Goal: Task Accomplishment & Management: Use online tool/utility

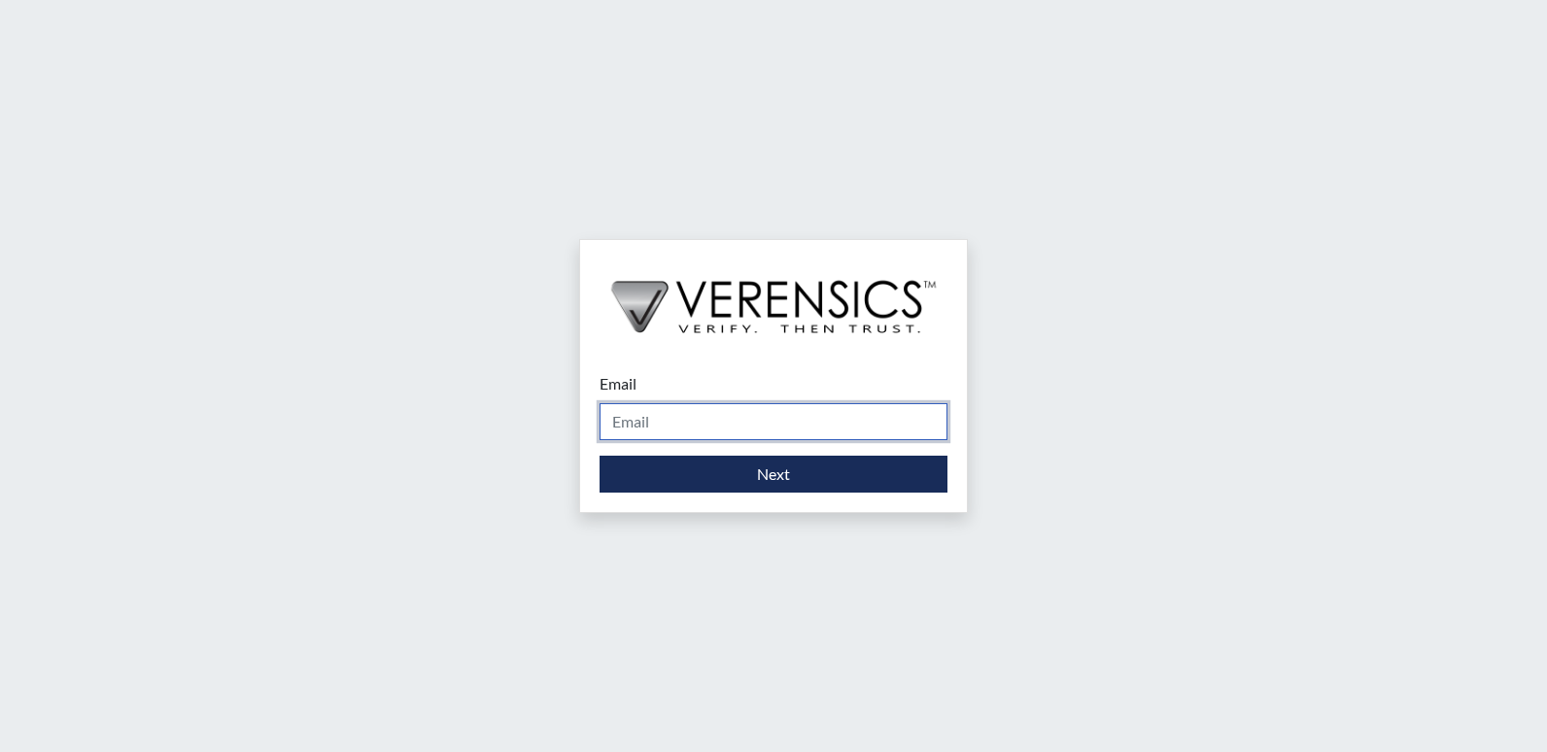
click at [696, 419] on input "Email" at bounding box center [774, 421] width 348 height 37
type input "[PERSON_NAME][EMAIL_ADDRESS][PERSON_NAME][DOMAIN_NAME]"
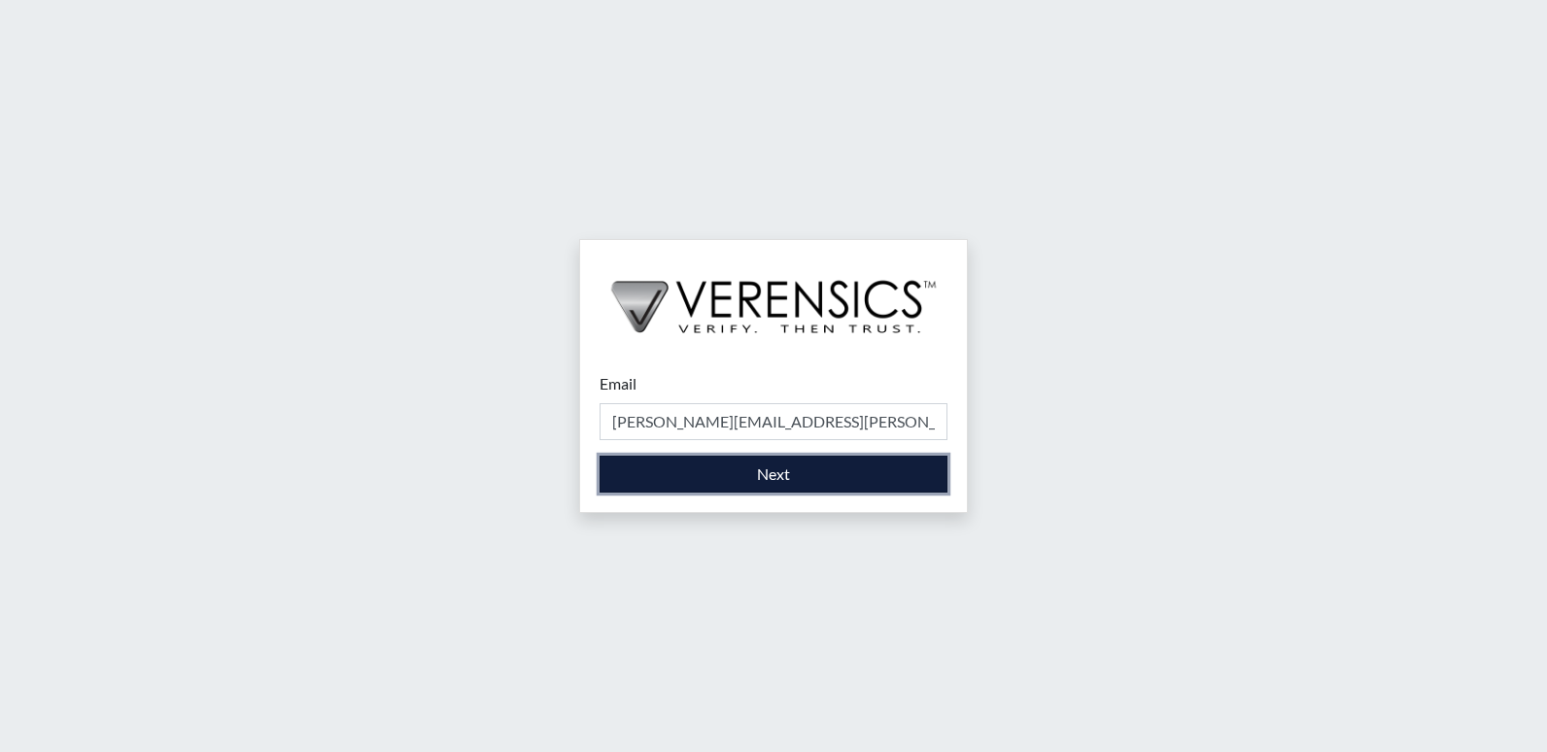
click at [703, 484] on button "Next" at bounding box center [774, 474] width 348 height 37
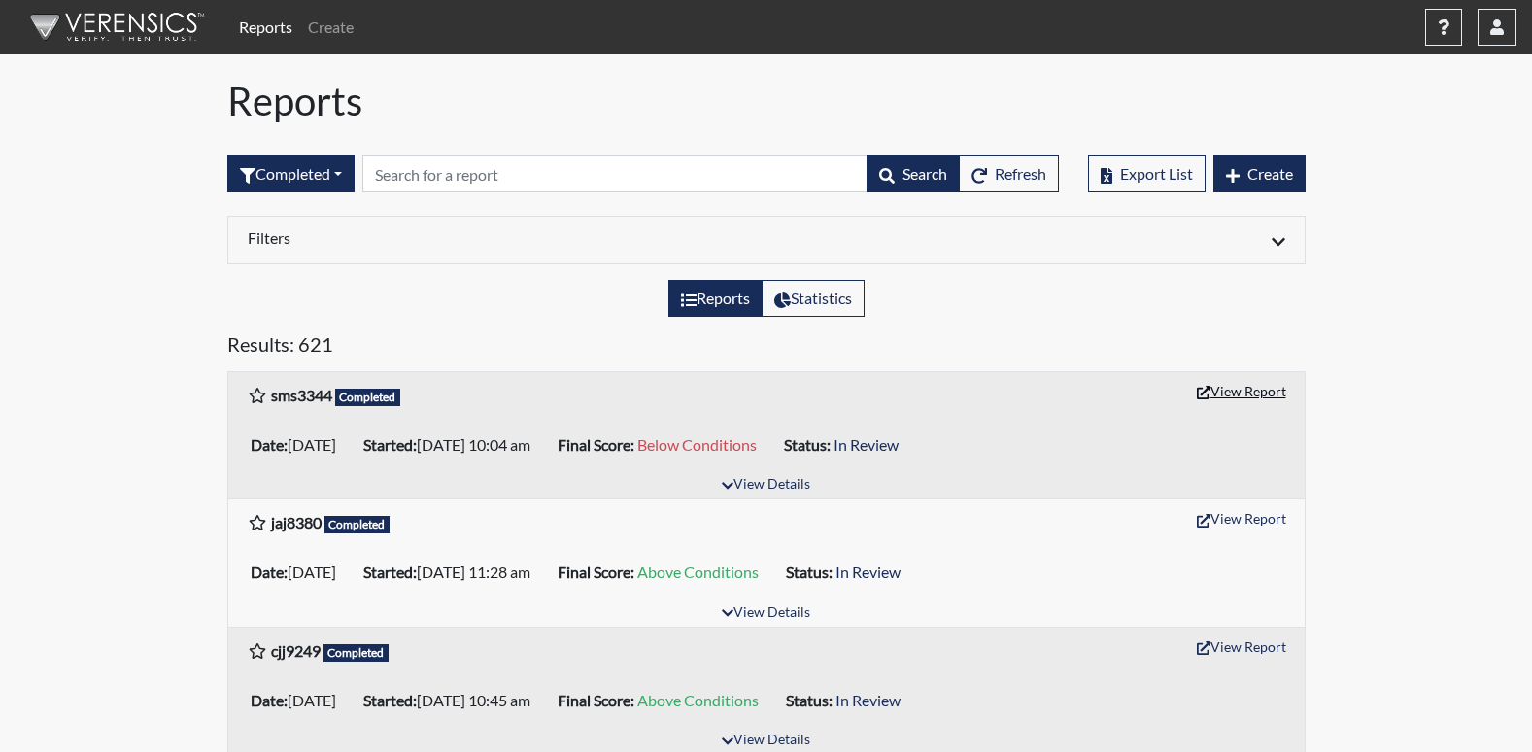
click at [1253, 391] on button "View Report" at bounding box center [1241, 391] width 107 height 30
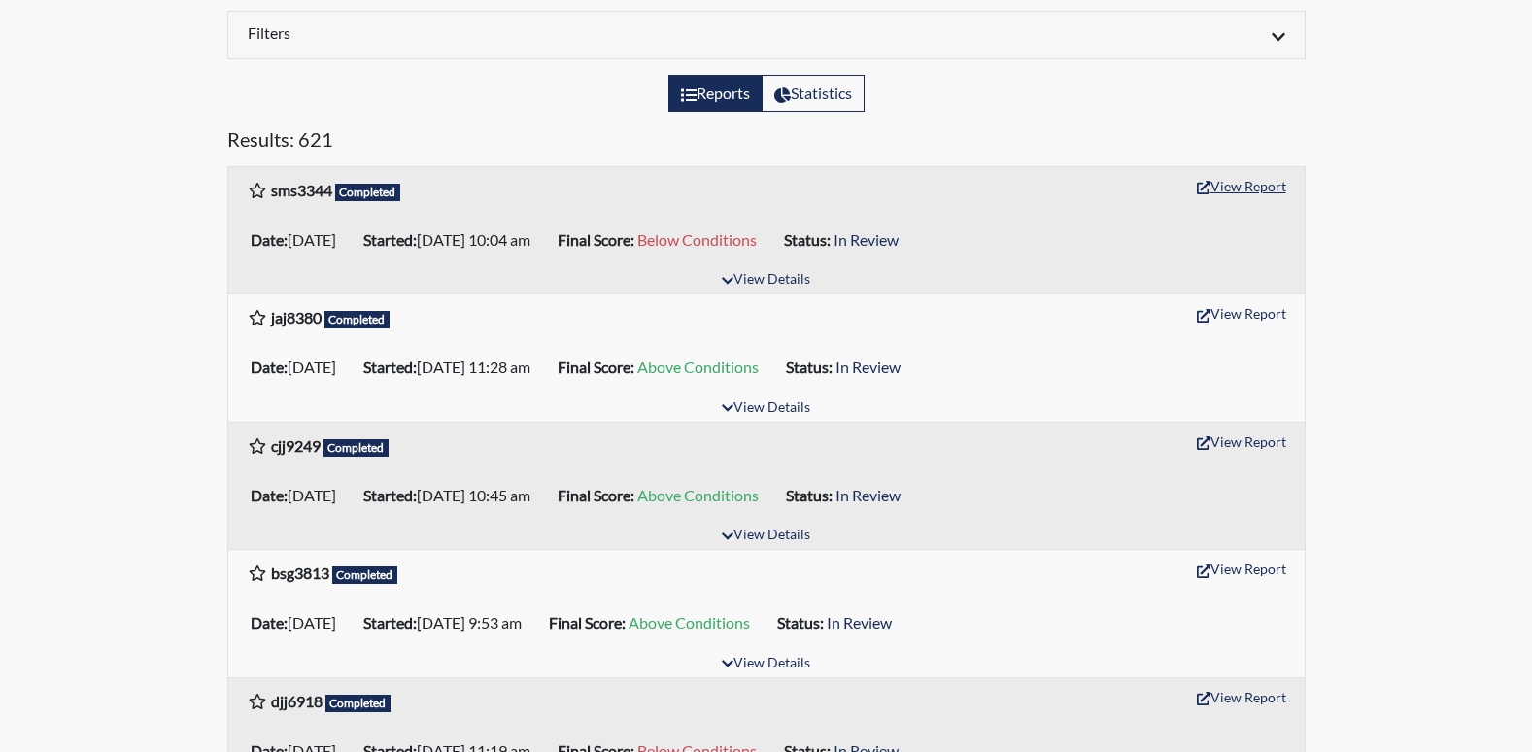
scroll to position [194, 0]
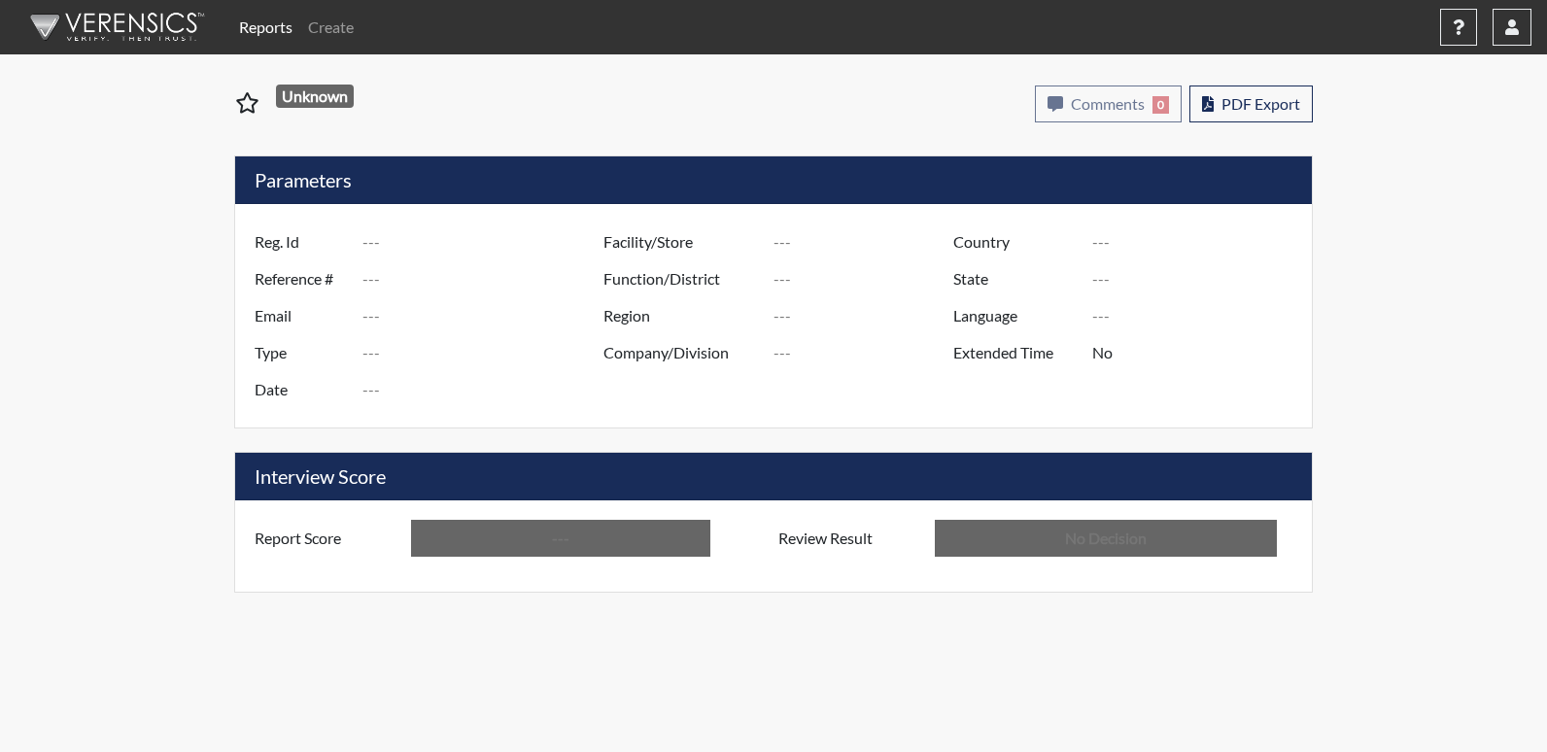
type input "sms3344"
type input "50791"
type input "---"
type input "Corrections Pre-Employment"
type input "[DATE]"
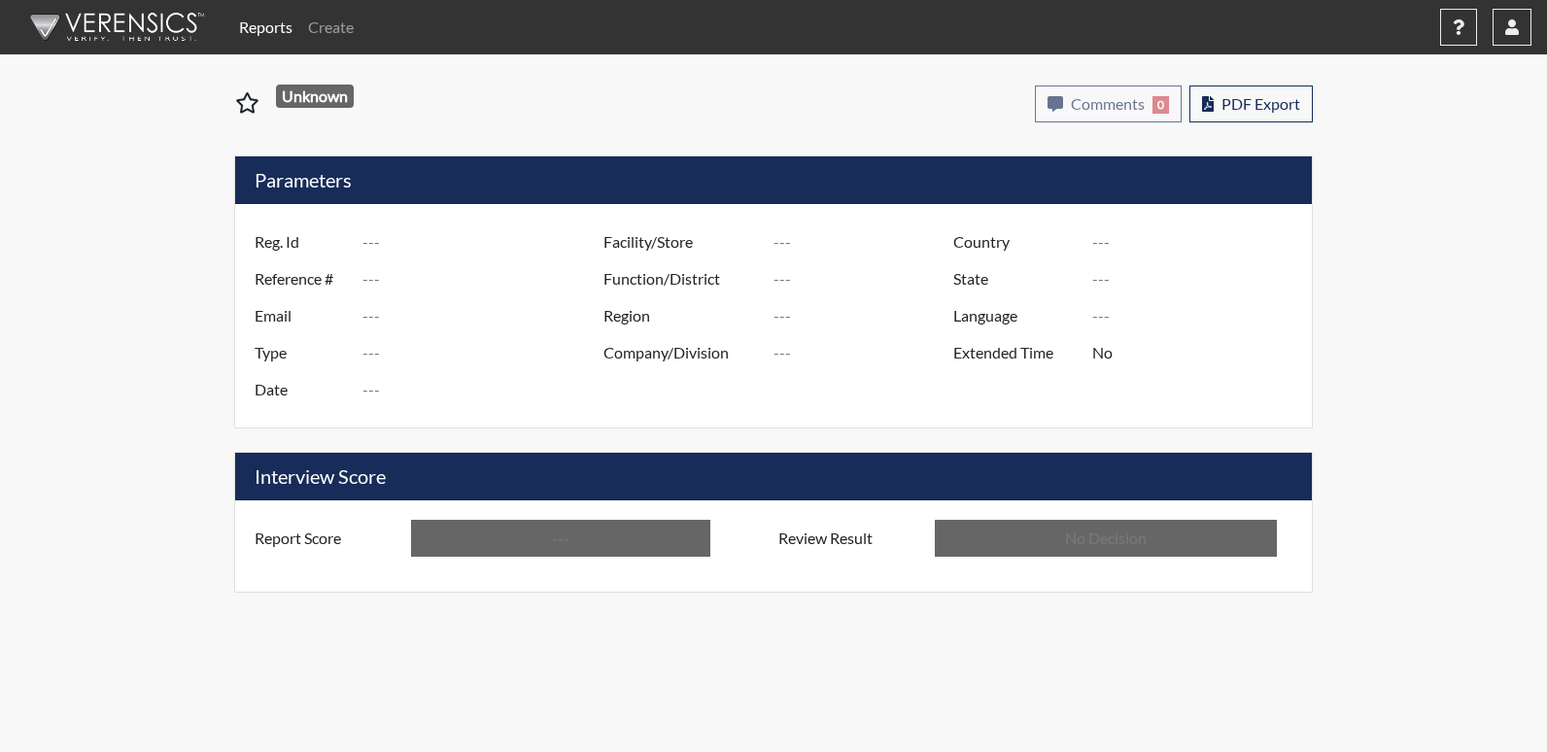
type input "[PERSON_NAME]"
type input "[GEOGRAPHIC_DATA]"
type input "[US_STATE]"
type input "English"
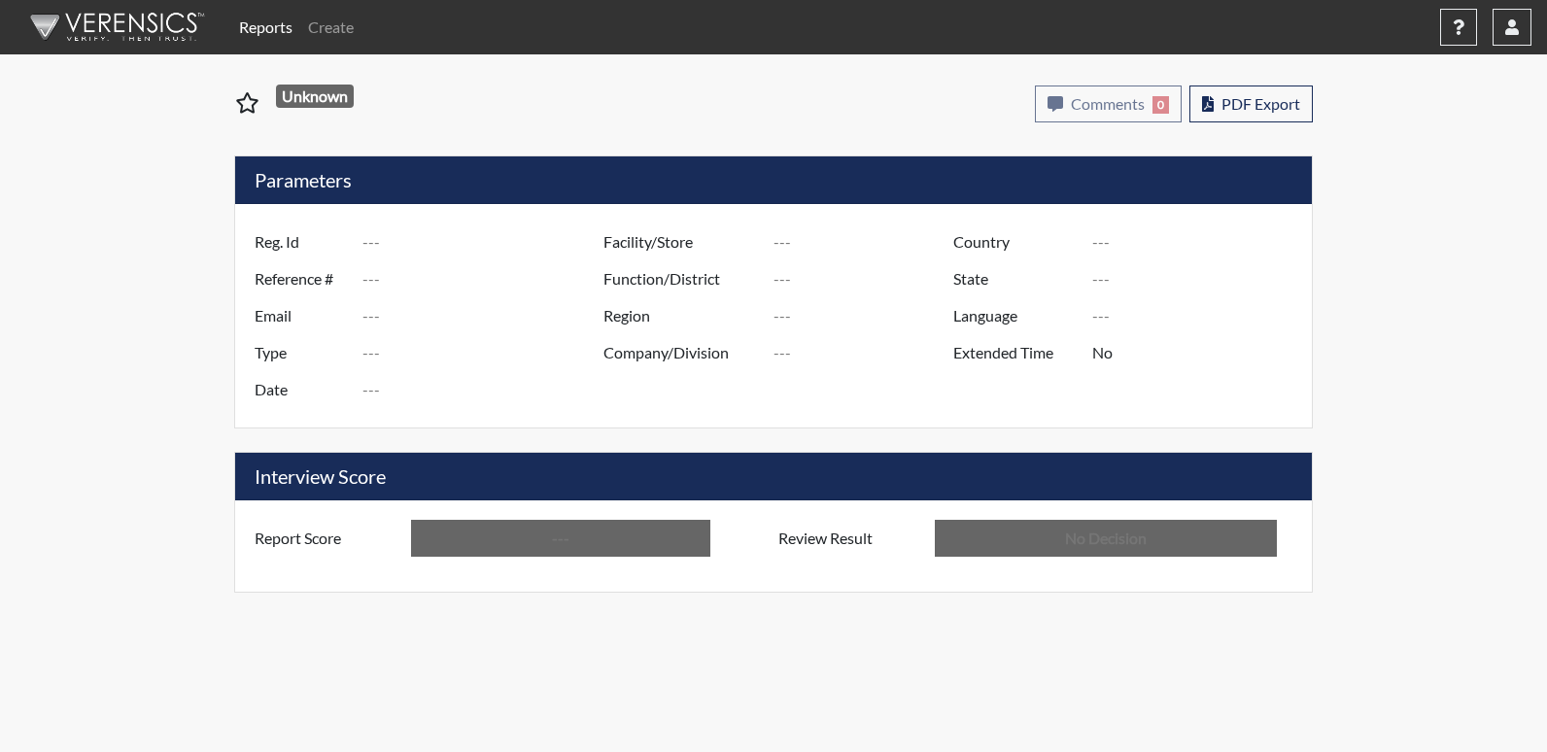
type input "Below Conditions"
type input "In Review"
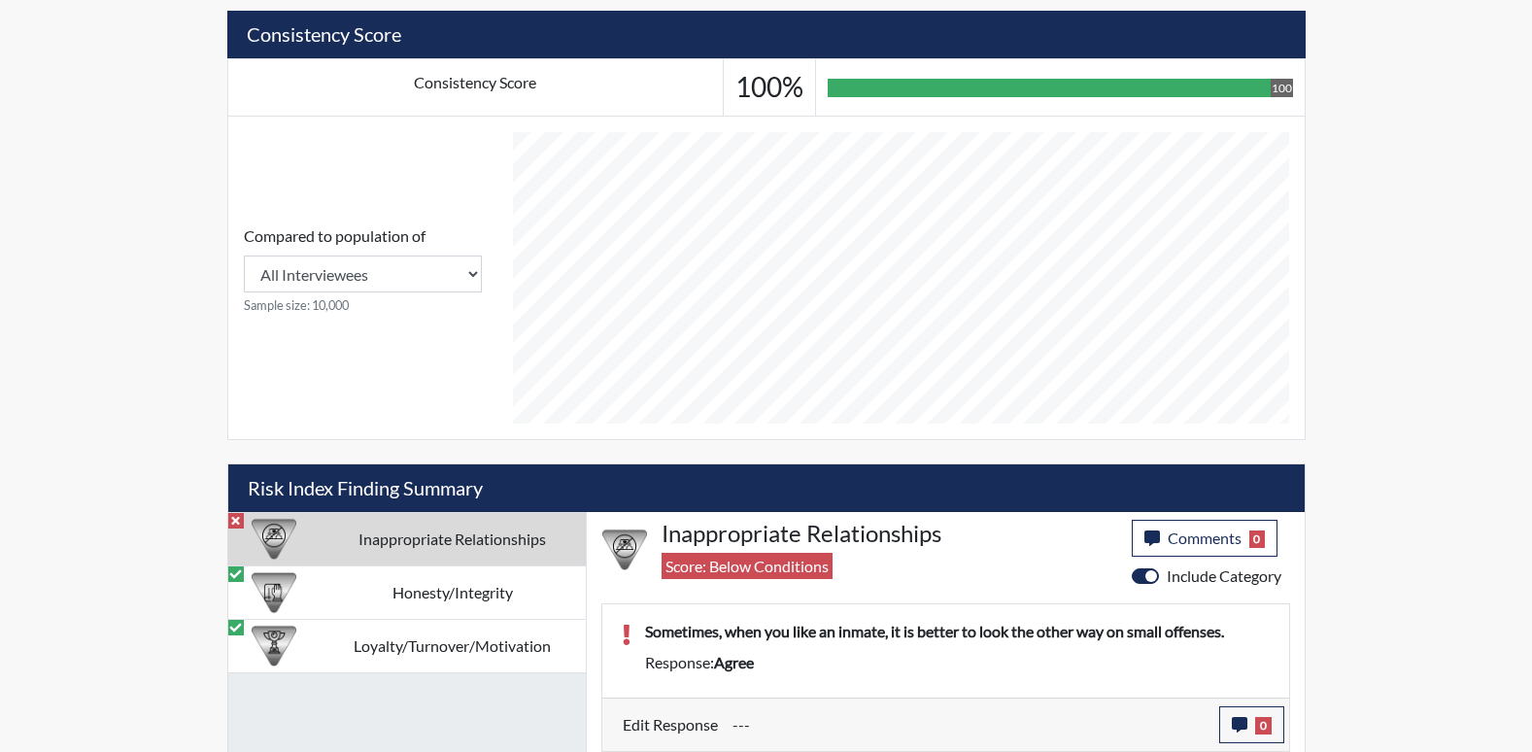
scroll to position [713, 0]
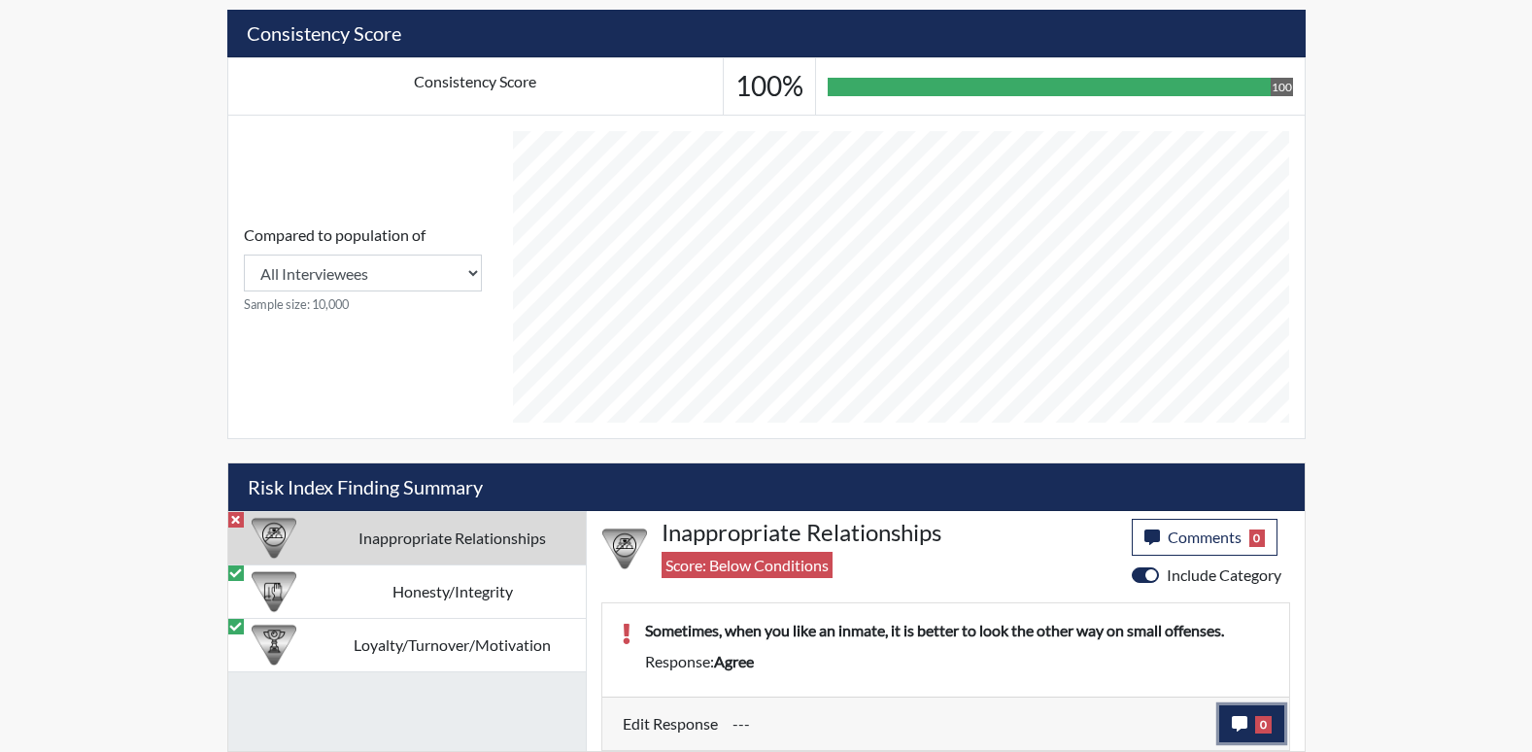
click at [1237, 716] on icon "button" at bounding box center [1240, 724] width 16 height 16
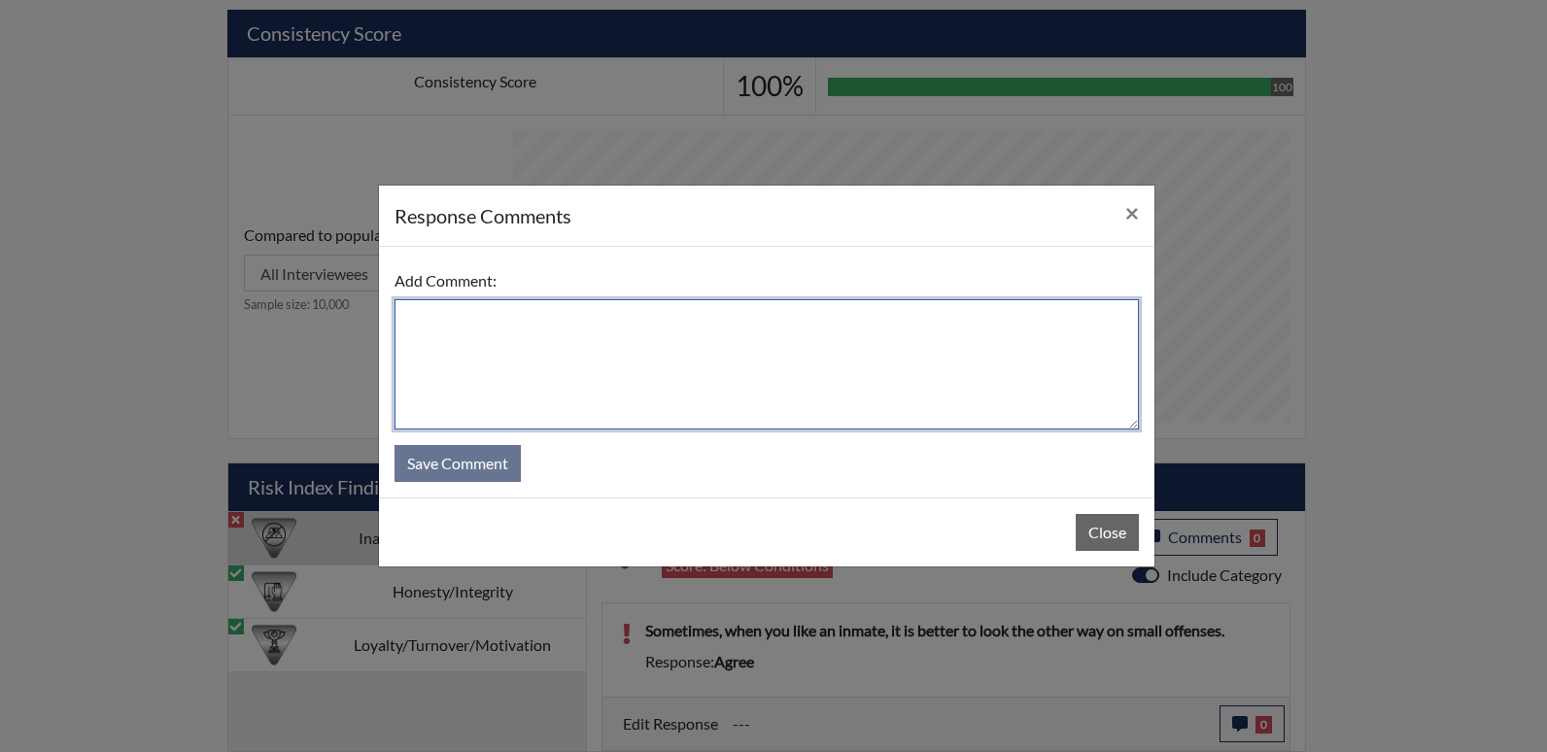
click at [717, 387] on textarea at bounding box center [766, 364] width 744 height 130
type textarea "Dis"
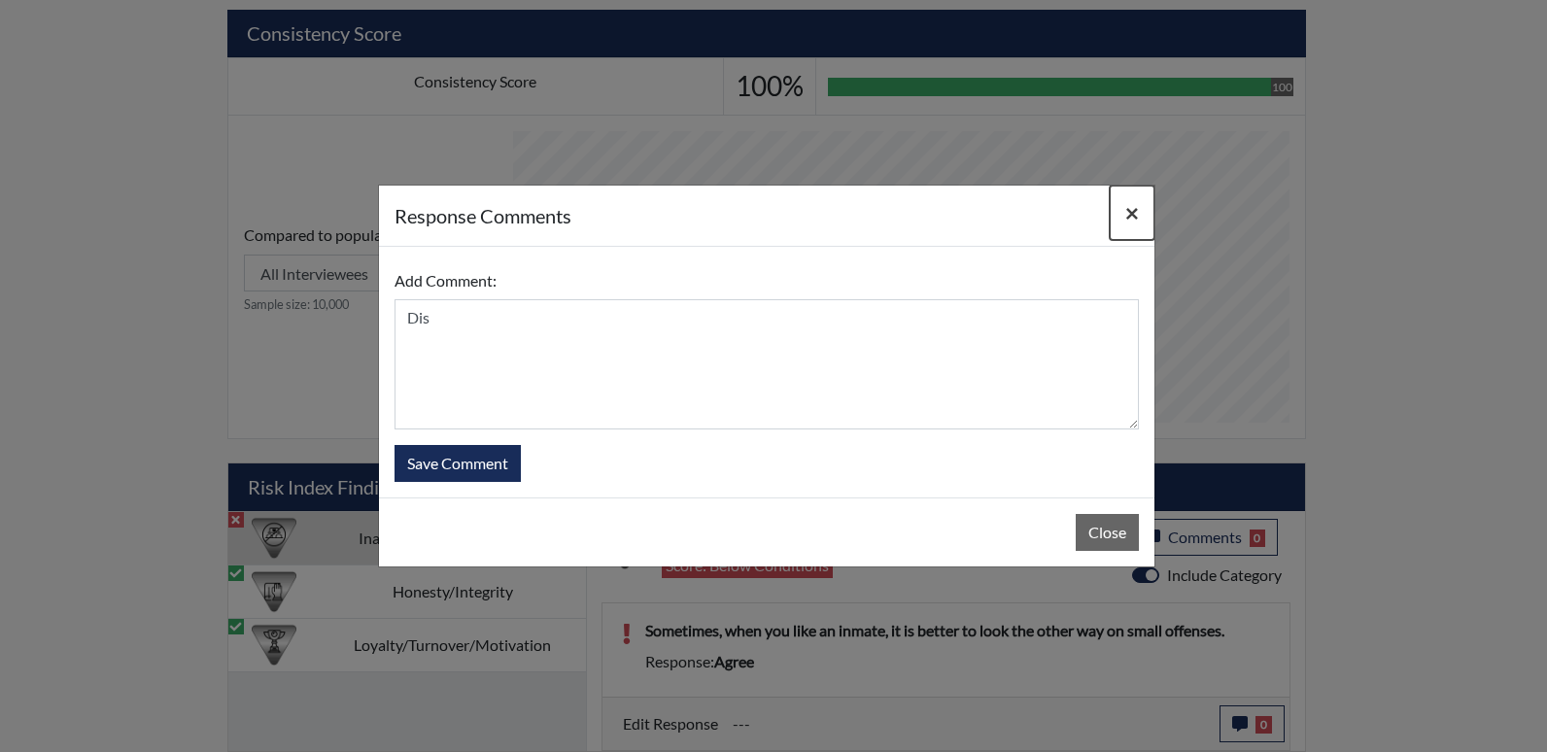
click at [1129, 213] on span "×" at bounding box center [1132, 212] width 14 height 28
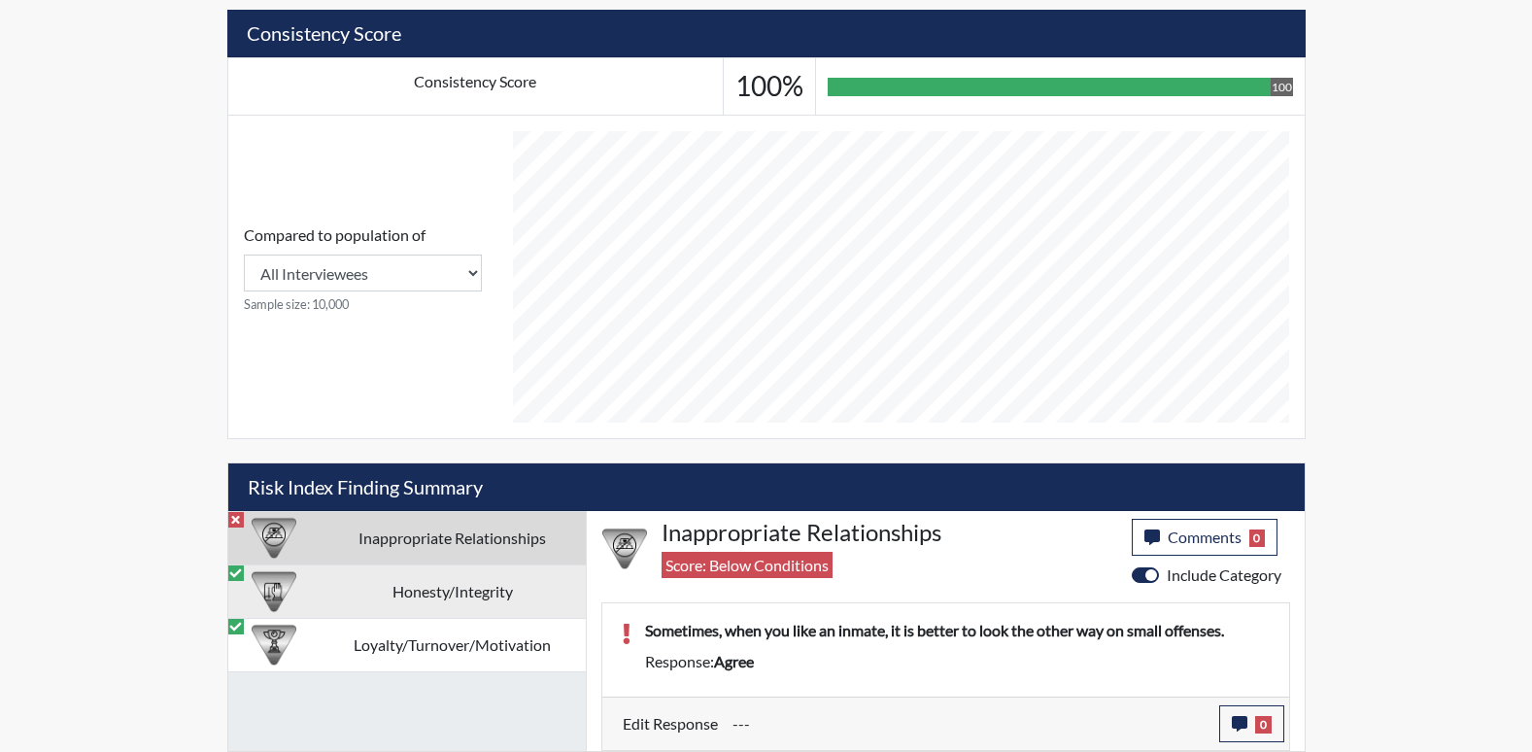
click at [516, 612] on td "Honesty/Integrity" at bounding box center [453, 591] width 266 height 53
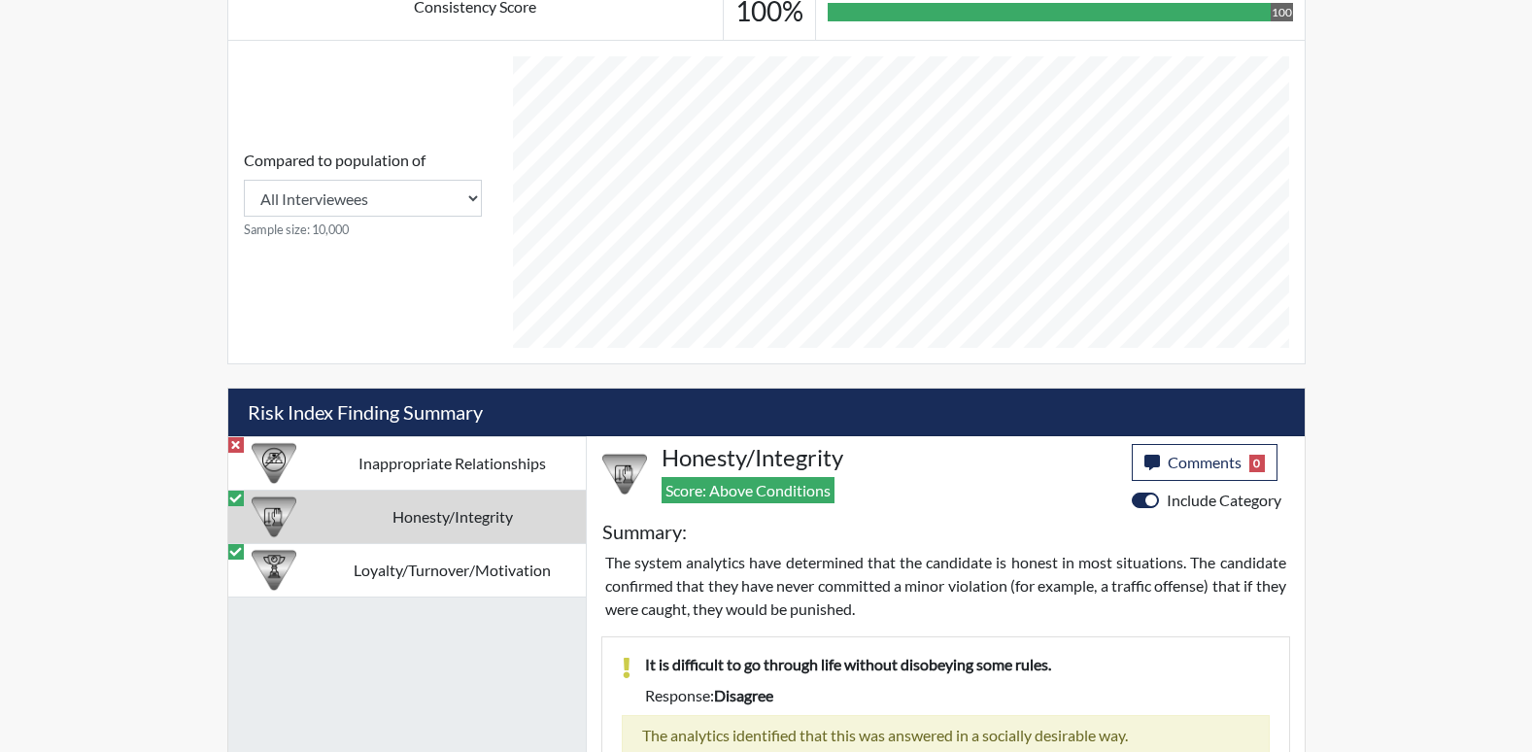
scroll to position [1005, 0]
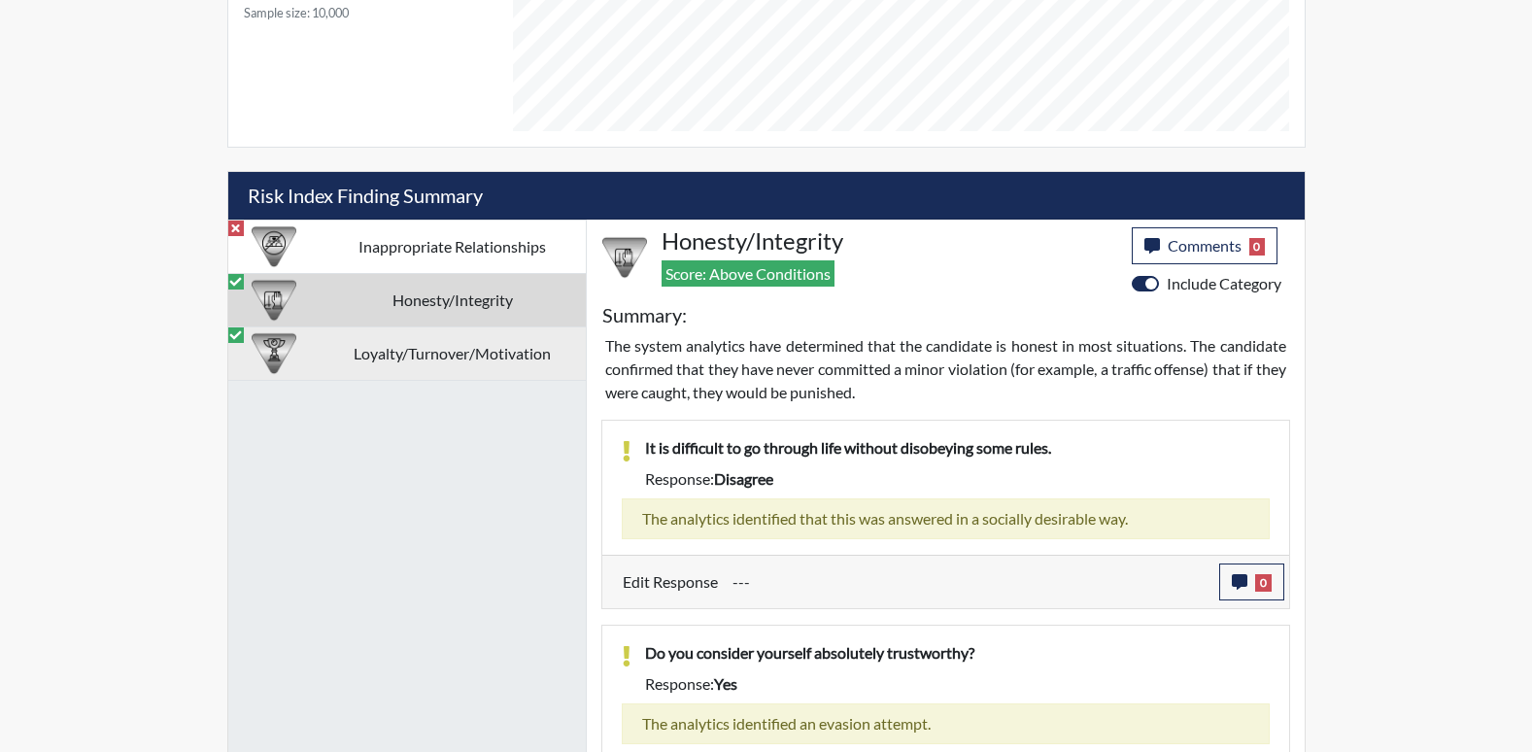
click at [528, 367] on td "Loyalty/Turnover/Motivation" at bounding box center [453, 352] width 266 height 53
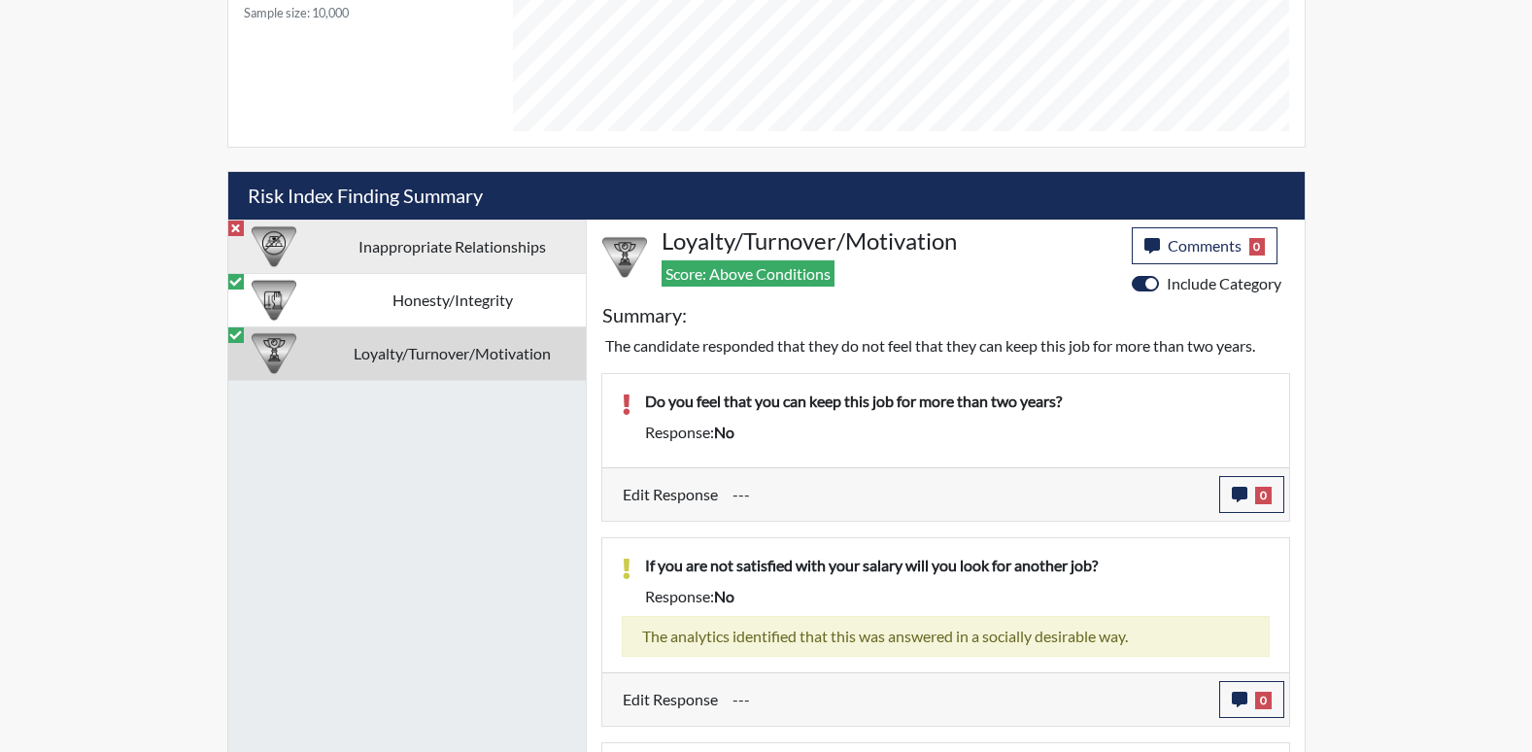
click at [502, 241] on td "Inappropriate Relationships" at bounding box center [453, 246] width 266 height 53
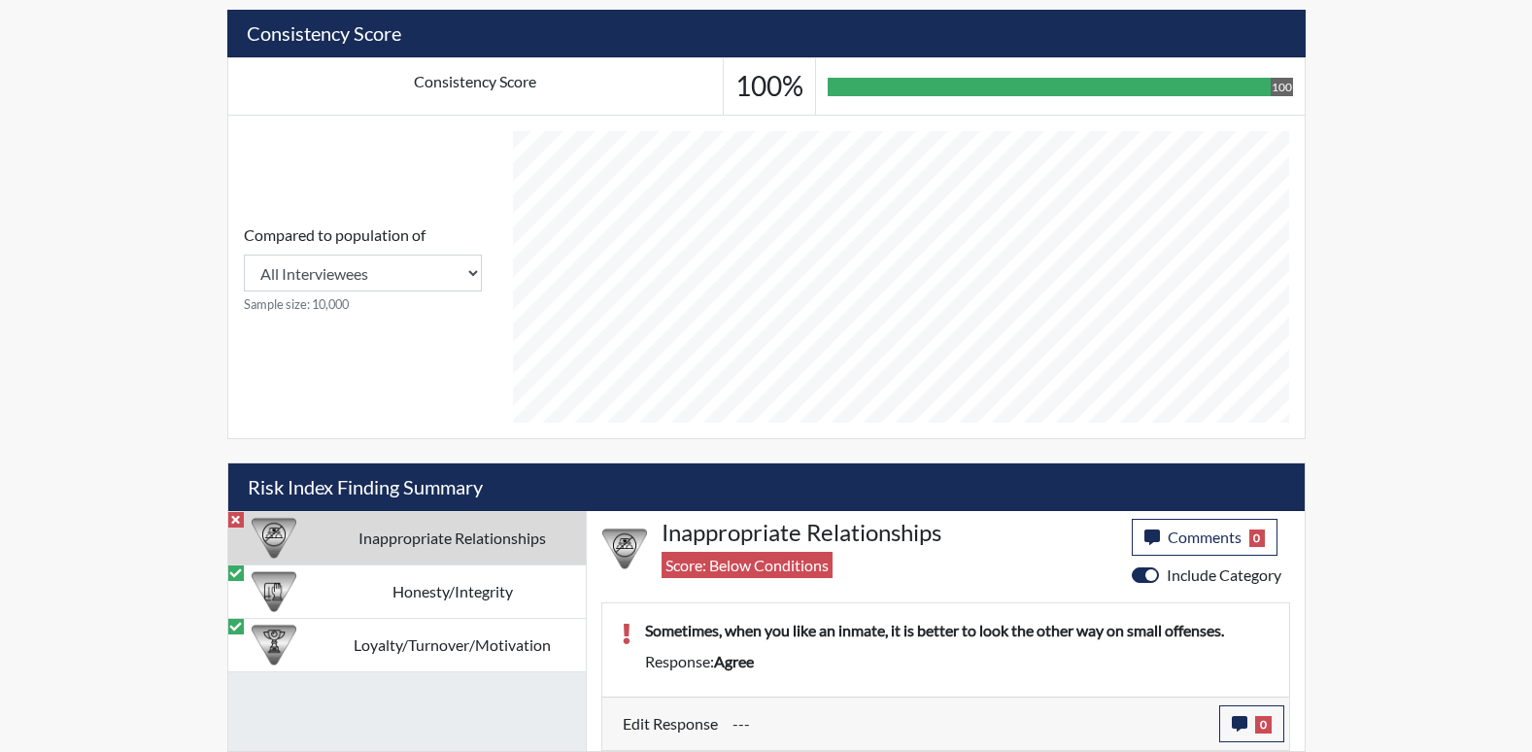
scroll to position [713, 0]
click at [1255, 712] on button "0" at bounding box center [1251, 723] width 65 height 37
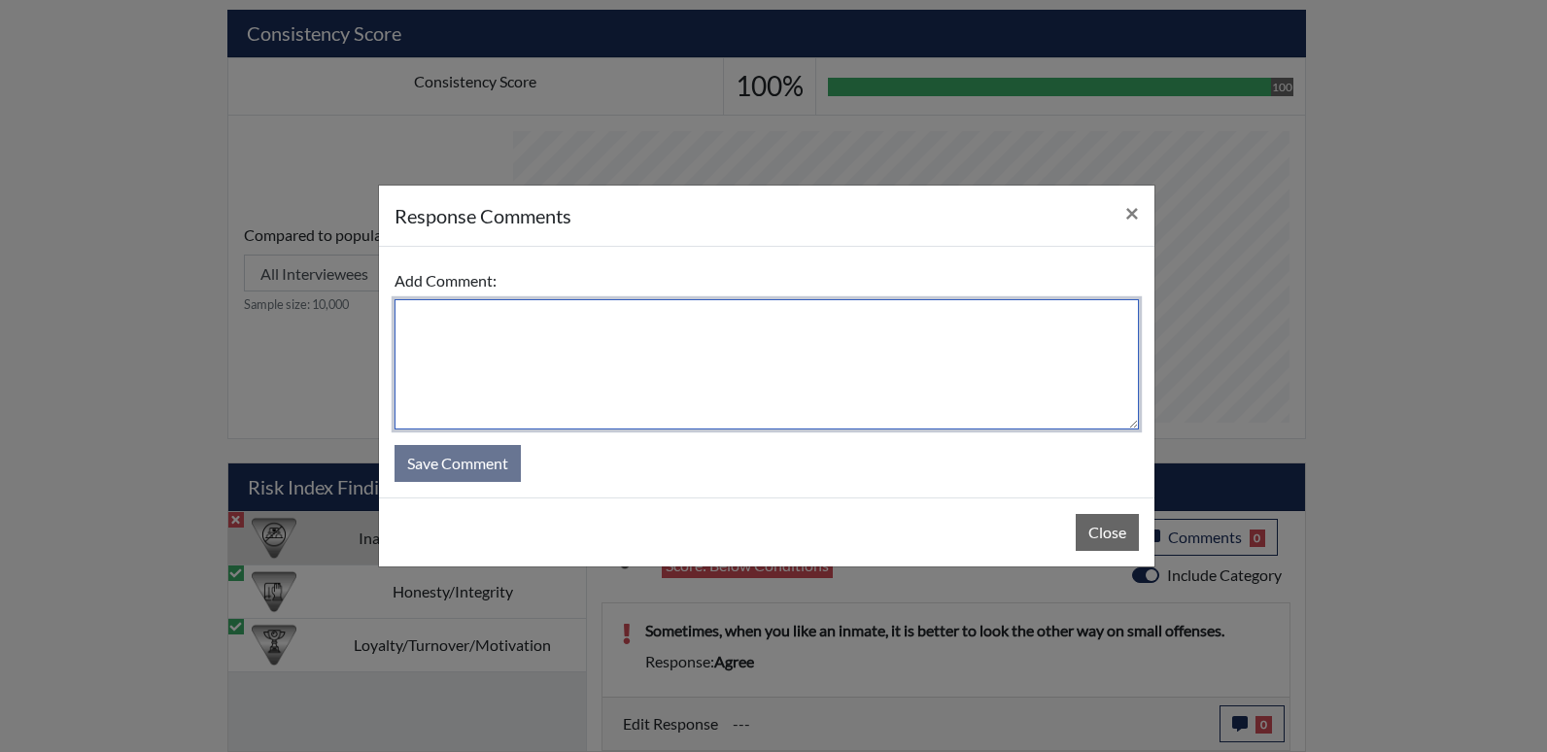
click at [659, 395] on textarea at bounding box center [766, 364] width 744 height 130
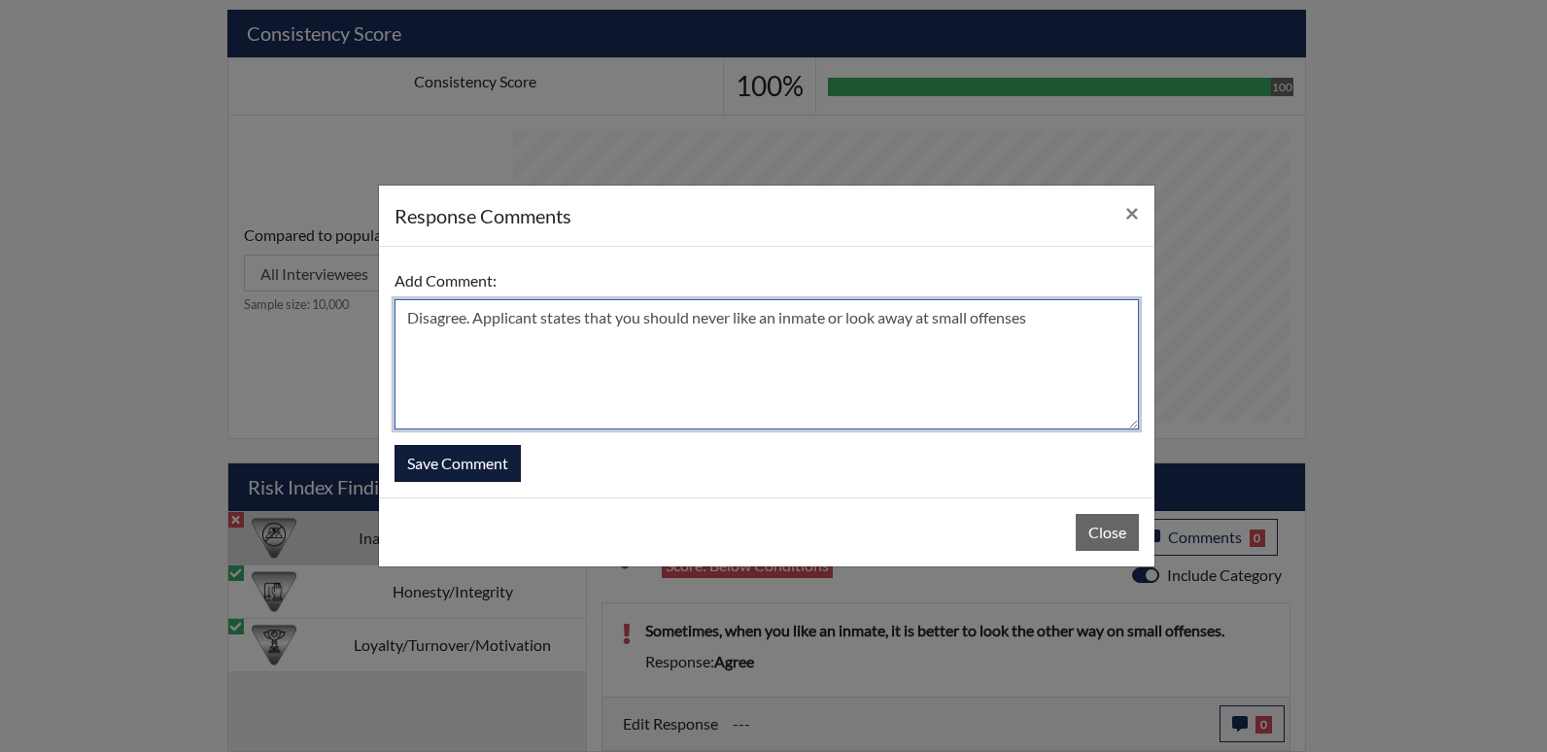
type textarea "Disagree. Applicant states that you should never like an inmate or look away at…"
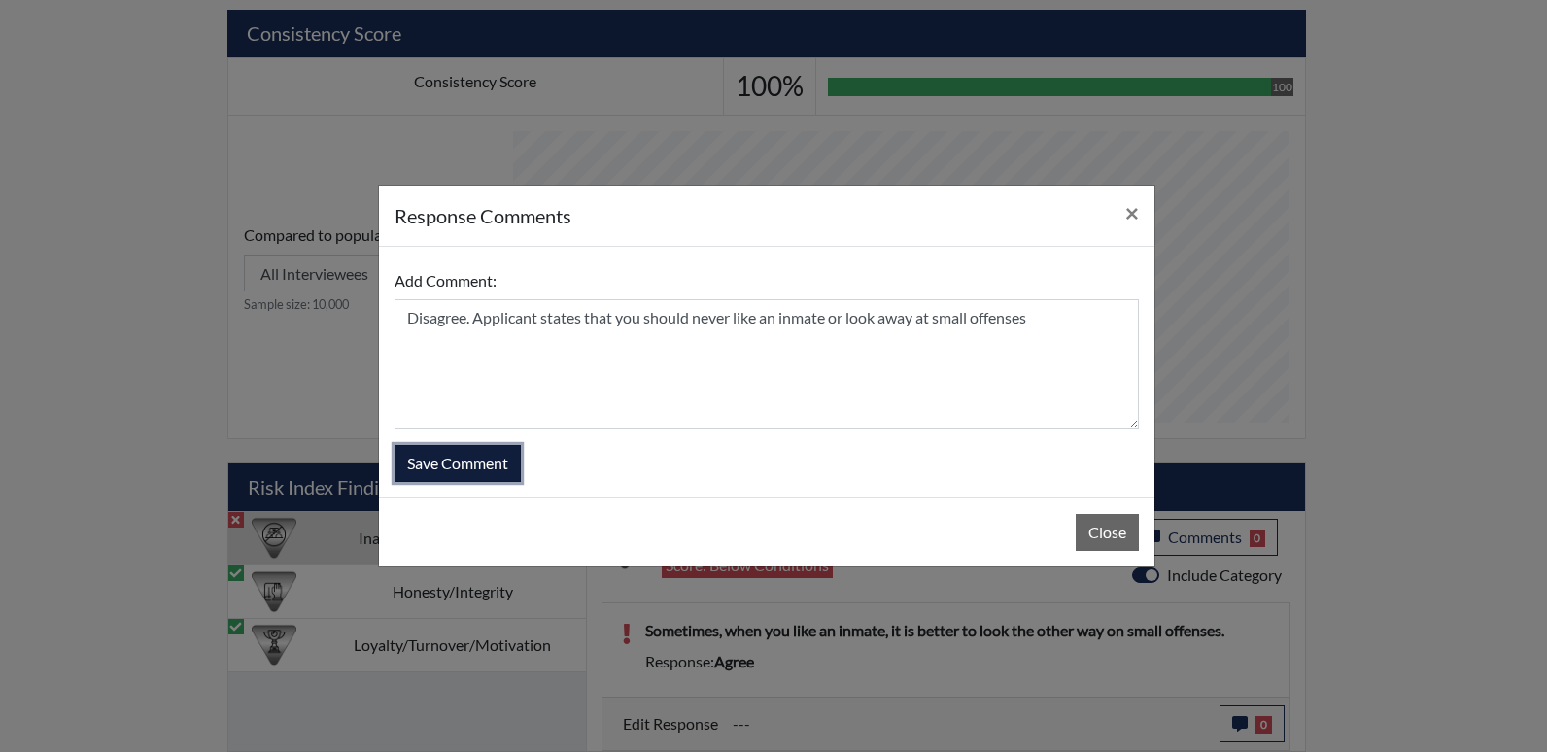
click at [491, 458] on button "Save Comment" at bounding box center [457, 463] width 126 height 37
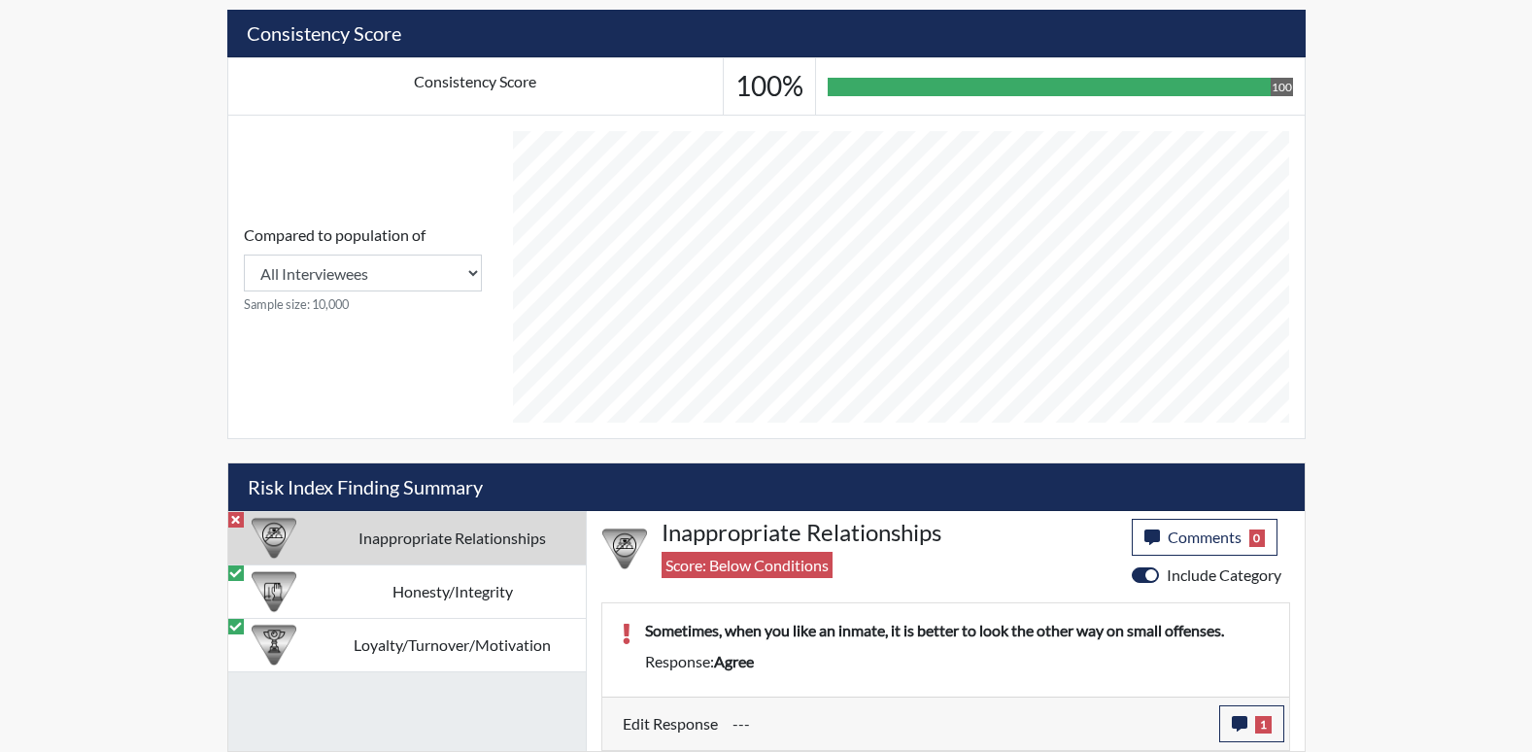
scroll to position [323, 807]
